Goal: Information Seeking & Learning: Check status

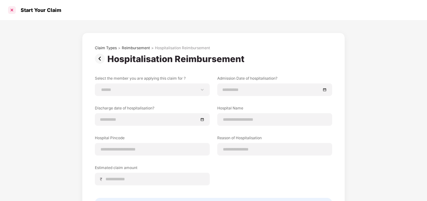
click at [13, 11] on div at bounding box center [12, 10] width 10 height 10
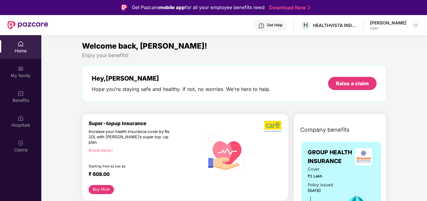
click at [386, 22] on div "[PERSON_NAME]" at bounding box center [388, 23] width 36 height 6
click at [412, 23] on div at bounding box center [416, 25] width 8 height 8
click at [416, 25] on img at bounding box center [415, 25] width 5 height 5
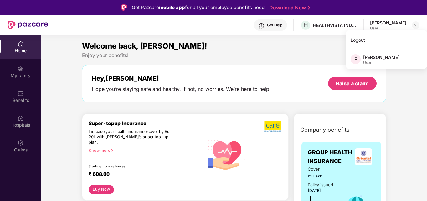
click at [385, 62] on div "User" at bounding box center [381, 62] width 36 height 5
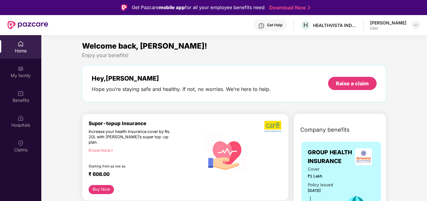
click at [414, 26] on img at bounding box center [415, 25] width 5 height 5
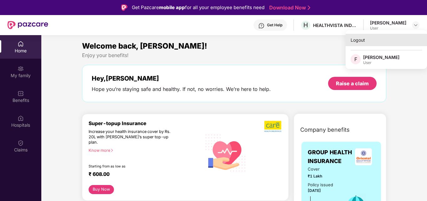
click at [378, 41] on div "Logout" at bounding box center [386, 40] width 81 height 12
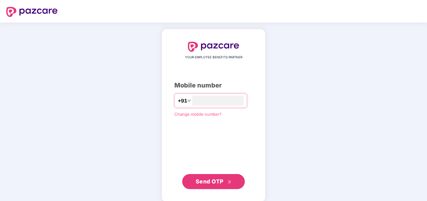
type input "**********"
click at [213, 186] on button "Send OTP" at bounding box center [213, 181] width 63 height 15
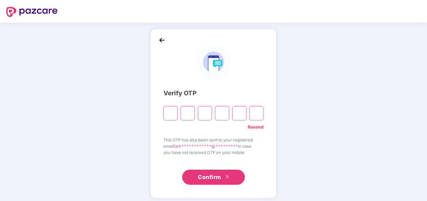
type input "*"
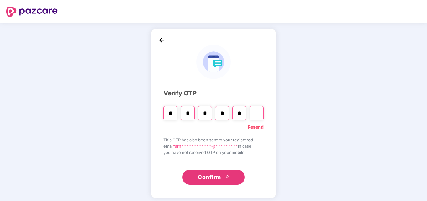
type input "*"
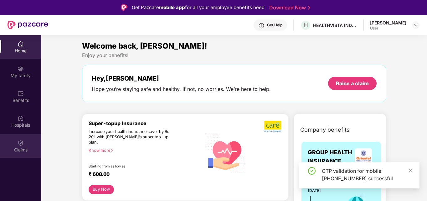
click at [26, 149] on div "Claims" at bounding box center [20, 150] width 41 height 6
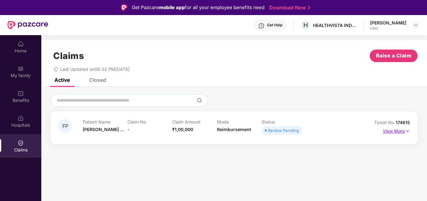
click at [406, 131] on img at bounding box center [407, 130] width 5 height 7
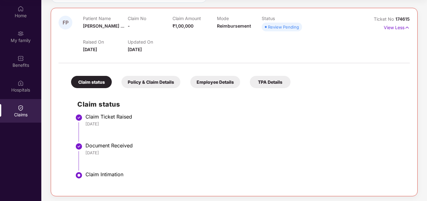
scroll to position [70, 0]
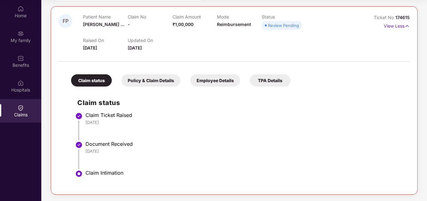
click at [156, 84] on div "Policy & Claim Details" at bounding box center [150, 80] width 59 height 12
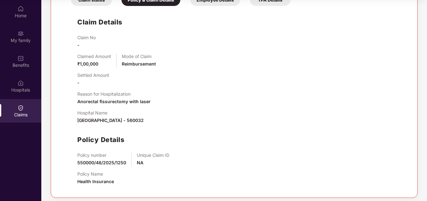
scroll to position [154, 0]
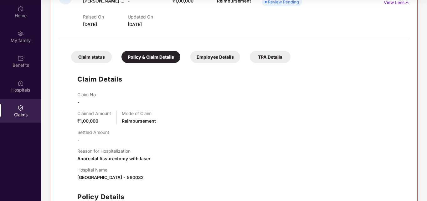
click at [214, 55] on div "Employee Details" at bounding box center [215, 57] width 50 height 12
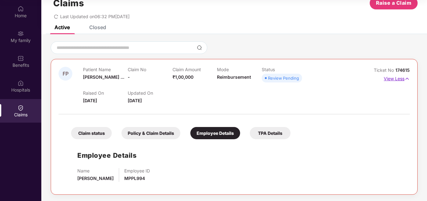
click at [399, 78] on p "View Less" at bounding box center [397, 78] width 26 height 8
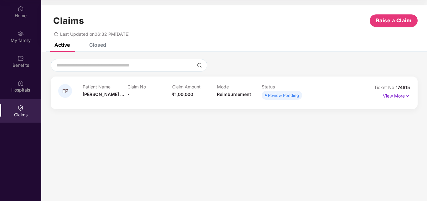
click at [398, 95] on p "View More" at bounding box center [396, 95] width 27 height 8
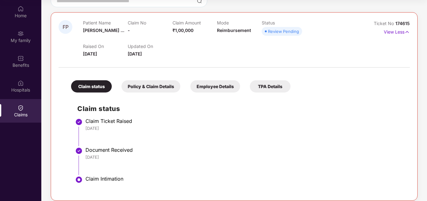
scroll to position [70, 0]
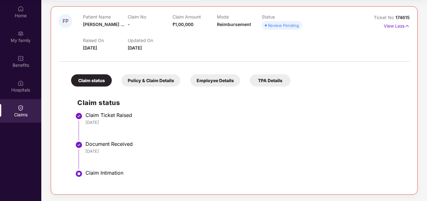
click at [150, 83] on div "Policy & Claim Details" at bounding box center [150, 80] width 59 height 12
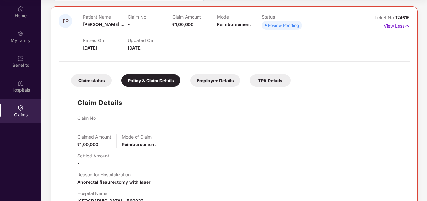
click at [220, 82] on div "Employee Details" at bounding box center [215, 80] width 50 height 12
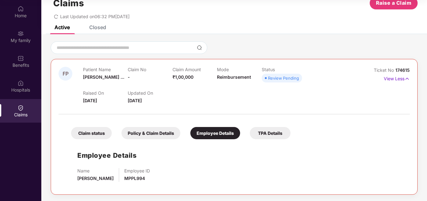
click at [269, 133] on div "TPA Details" at bounding box center [270, 133] width 41 height 12
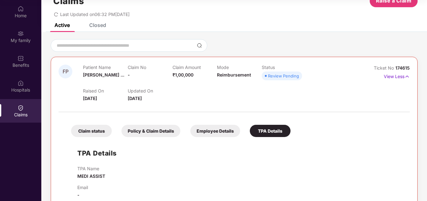
scroll to position [31, 0]
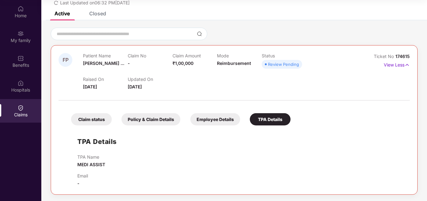
click at [95, 118] on div "Claim status" at bounding box center [91, 119] width 41 height 12
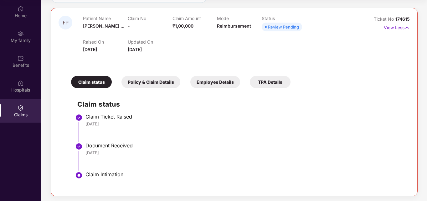
scroll to position [70, 0]
